Goal: Check status: Check status

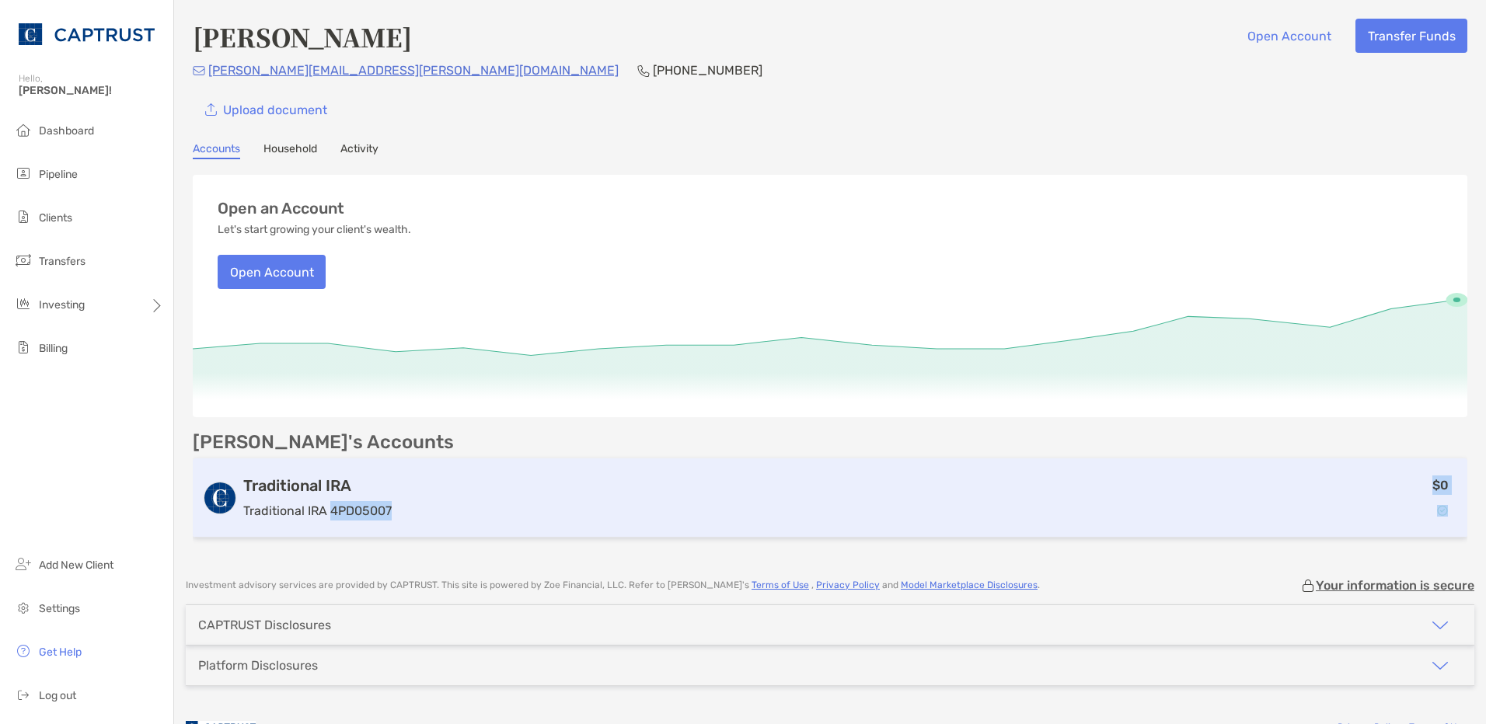
drag, startPoint x: 395, startPoint y: 504, endPoint x: 329, endPoint y: 507, distance: 65.3
click at [329, 507] on div "Traditional IRA Traditional IRA 4PD05007 $0" at bounding box center [830, 497] width 1274 height 79
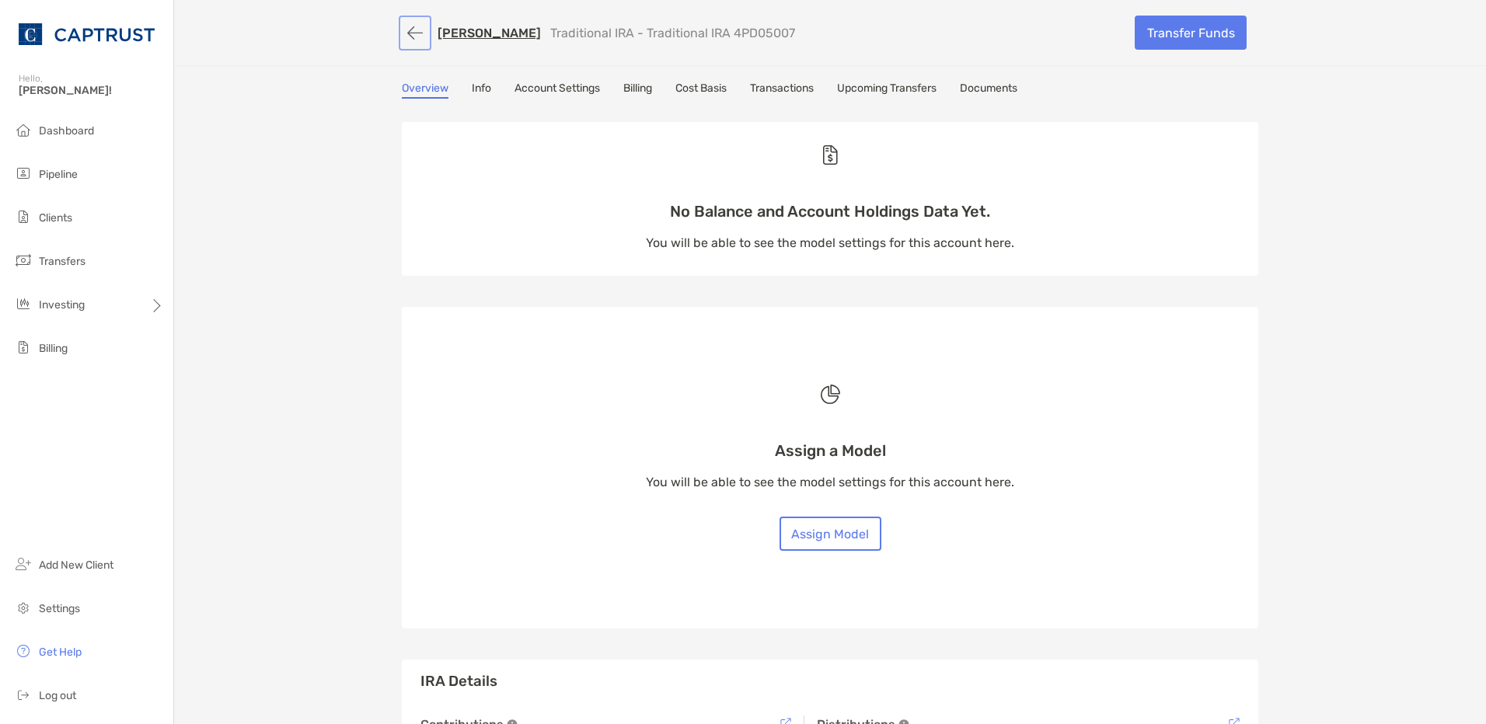
click at [411, 30] on button "button" at bounding box center [415, 33] width 26 height 29
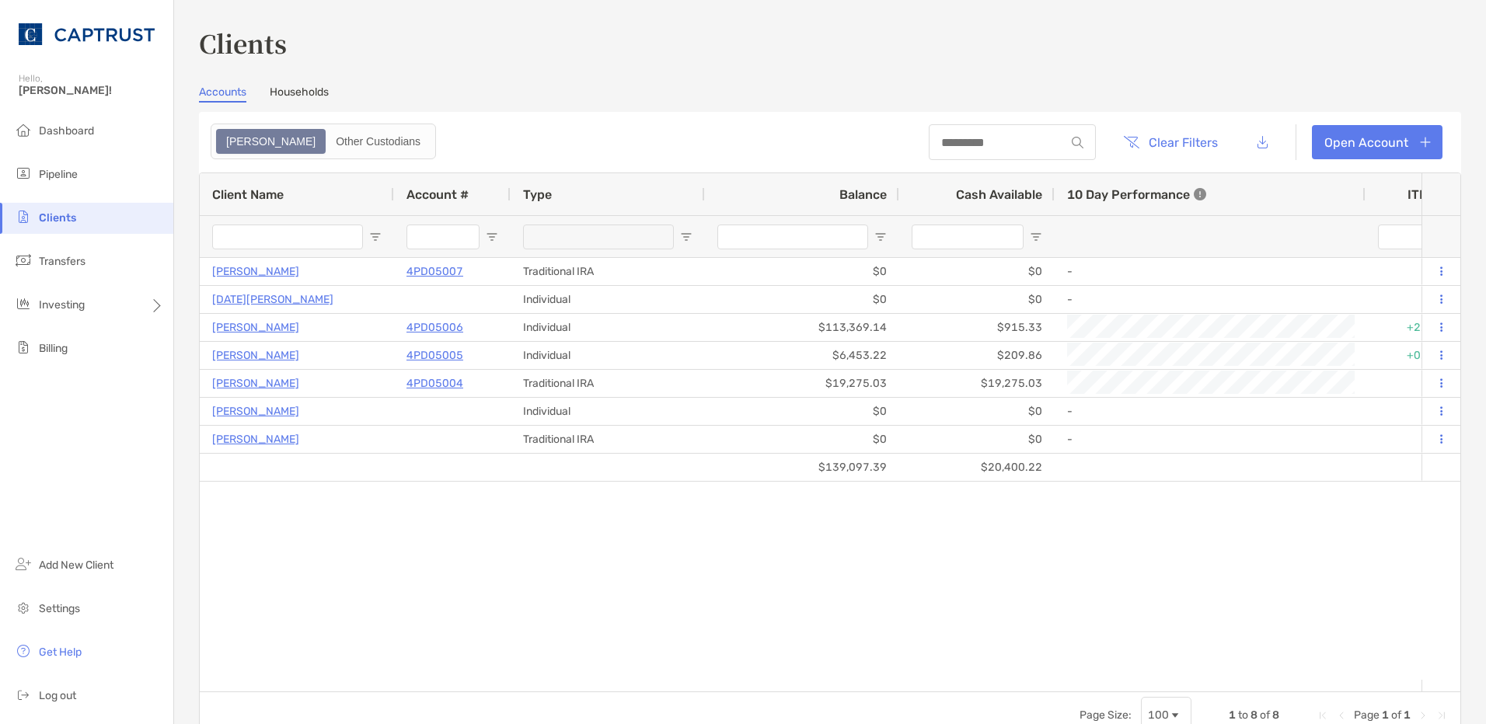
click at [294, 85] on link "Households" at bounding box center [299, 93] width 59 height 17
click at [298, 92] on link "Households" at bounding box center [299, 93] width 59 height 17
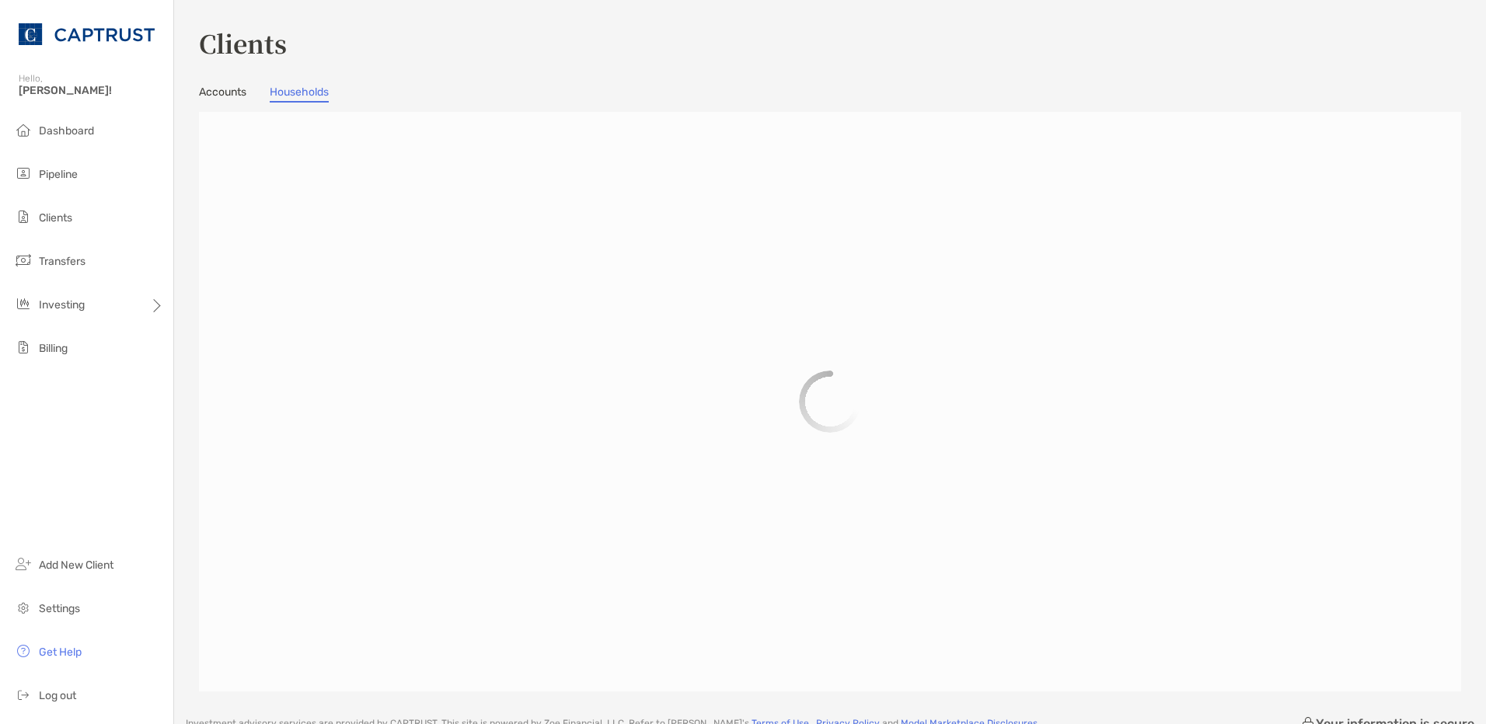
click at [232, 91] on link "Accounts" at bounding box center [222, 93] width 47 height 17
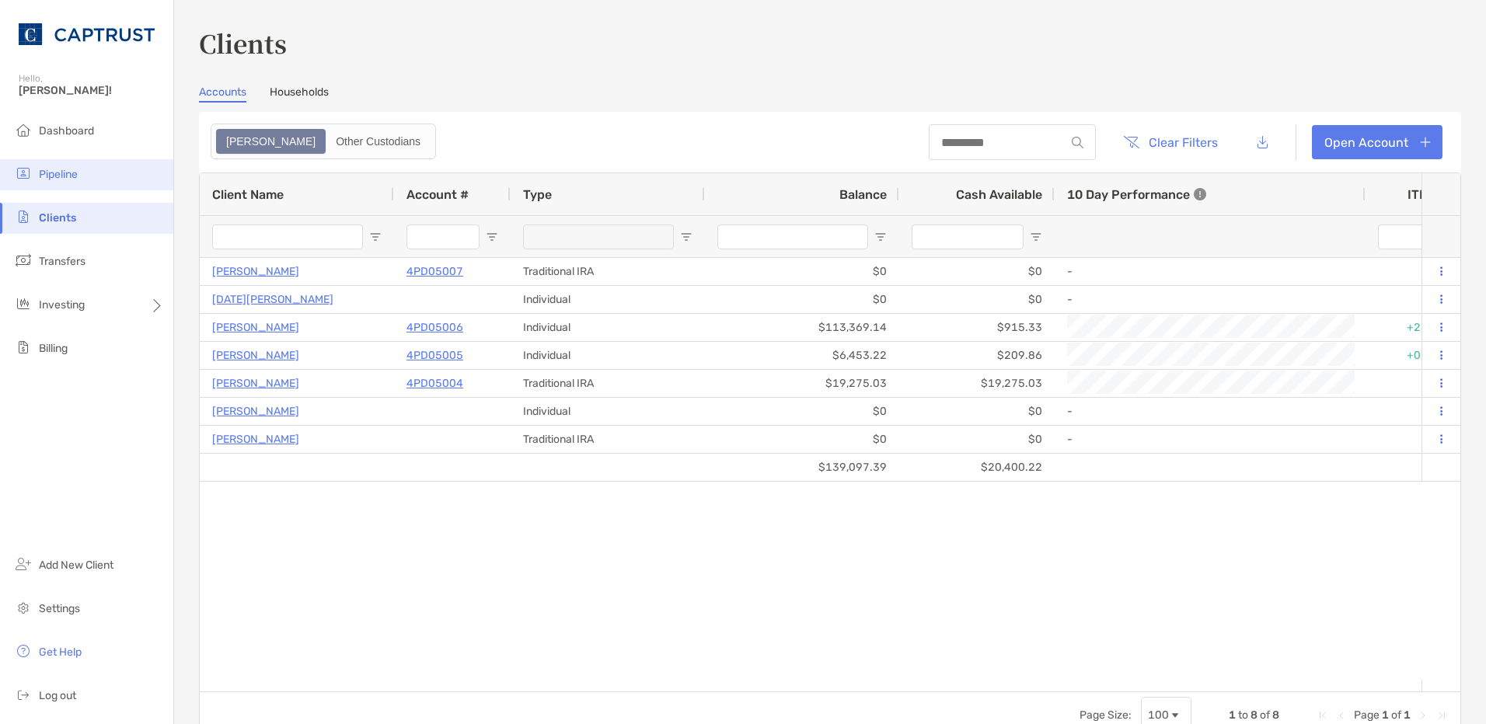
click at [49, 168] on span "Pipeline" at bounding box center [58, 174] width 39 height 13
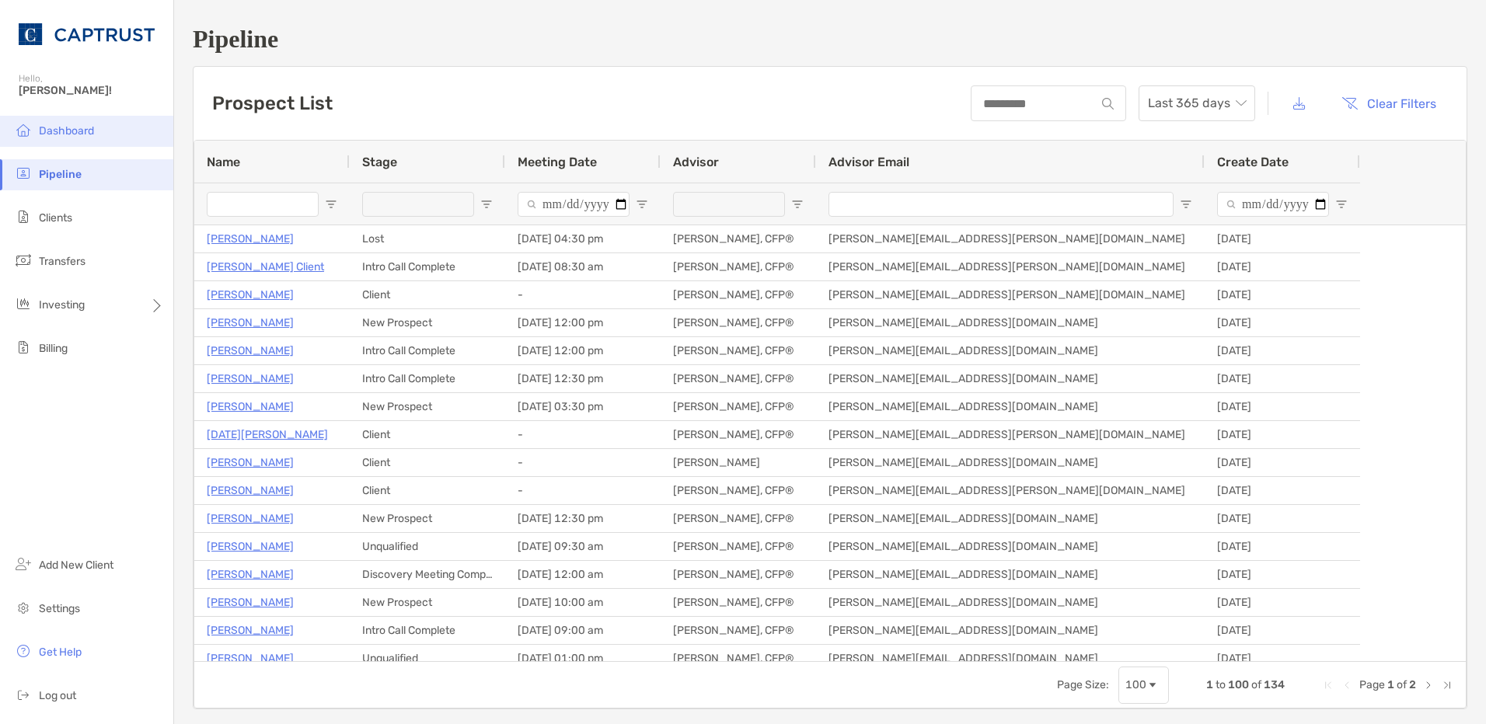
type input "**********"
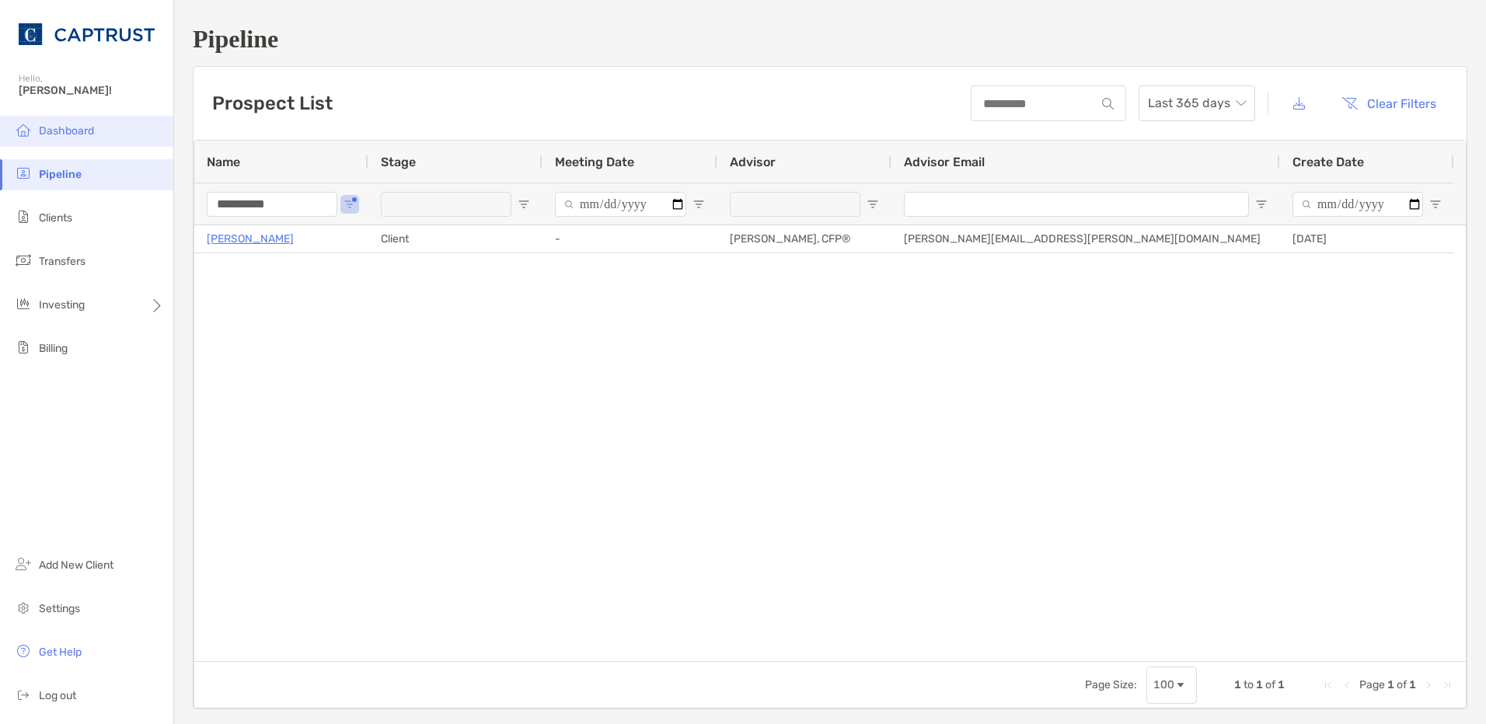
click at [73, 127] on span "Dashboard" at bounding box center [66, 130] width 55 height 13
